Goal: Navigation & Orientation: Find specific page/section

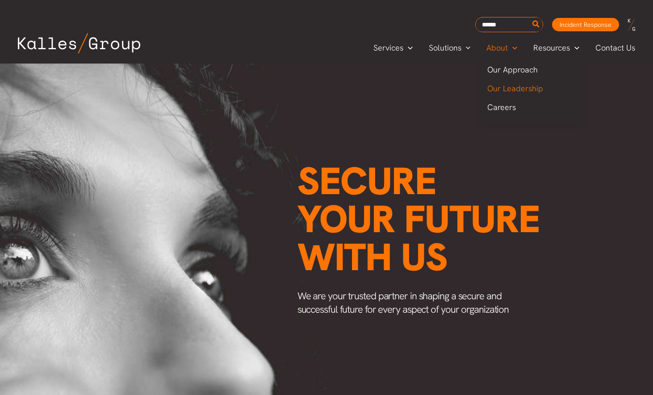
click at [501, 91] on span "Our Leadership" at bounding box center [516, 88] width 56 height 10
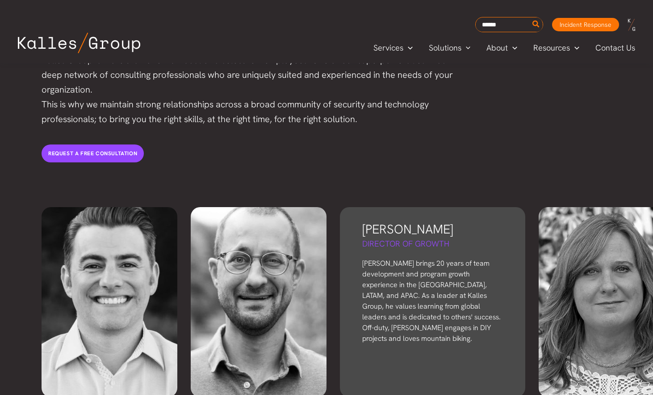
scroll to position [1902, 0]
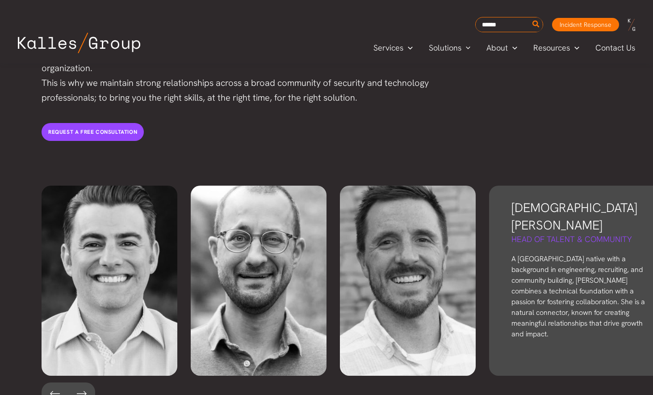
click at [547, 253] on p "A [GEOGRAPHIC_DATA] native with a background in engineering, recruiting, and co…" at bounding box center [582, 296] width 141 height 86
